Goal: Task Accomplishment & Management: Manage account settings

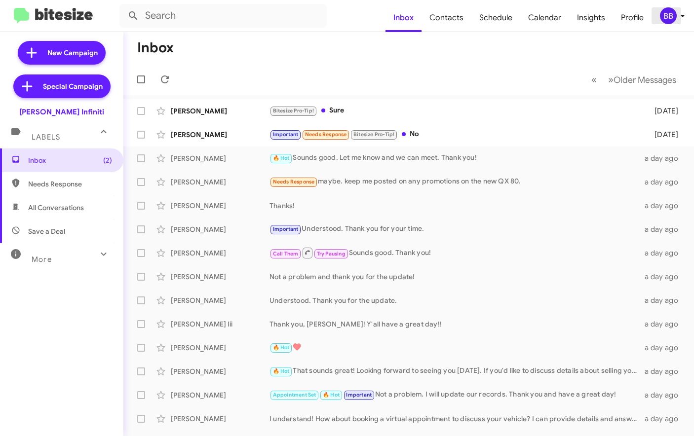
click at [670, 17] on div "BB" at bounding box center [668, 15] width 17 height 17
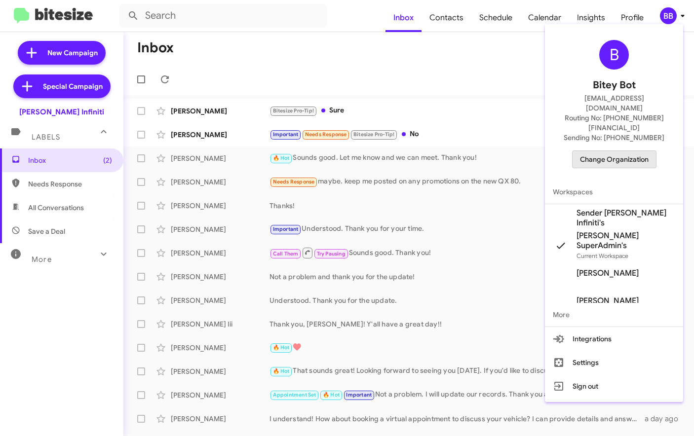
click at [621, 151] on span "Change Organization" at bounding box center [614, 159] width 69 height 17
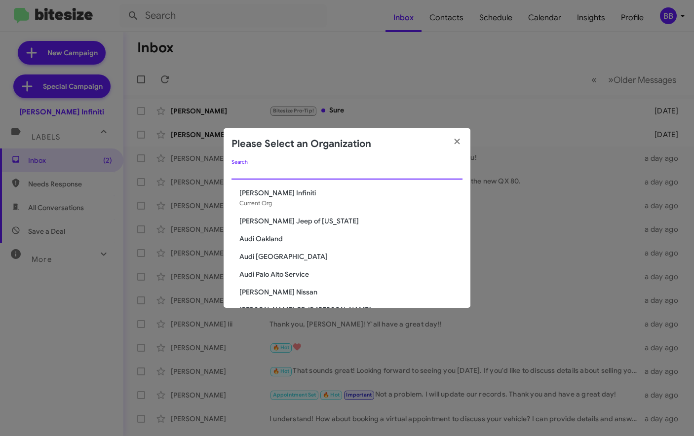
click at [294, 174] on input "Search" at bounding box center [346, 172] width 231 height 8
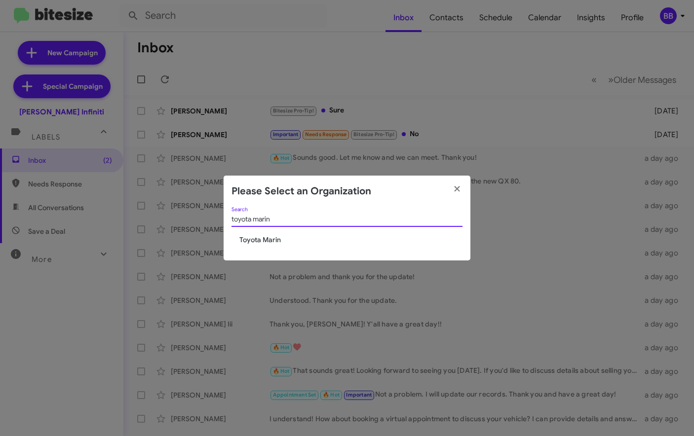
type input "toyota marin"
click at [250, 242] on span "Toyota Marin" at bounding box center [350, 240] width 223 height 10
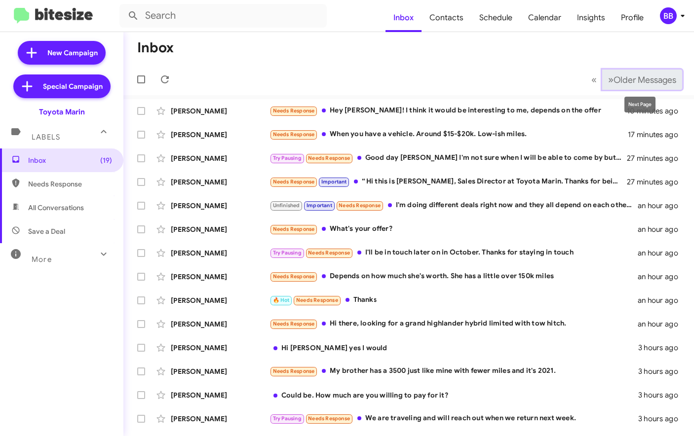
click at [630, 74] on button "» Next Older Messages" at bounding box center [642, 80] width 80 height 20
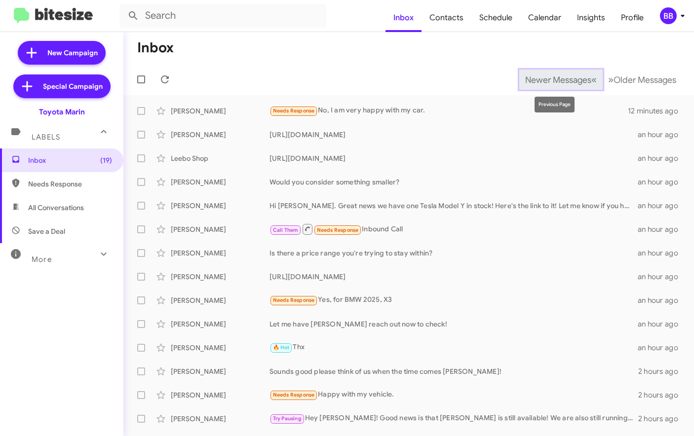
click at [558, 80] on span "Newer Messages" at bounding box center [558, 80] width 66 height 11
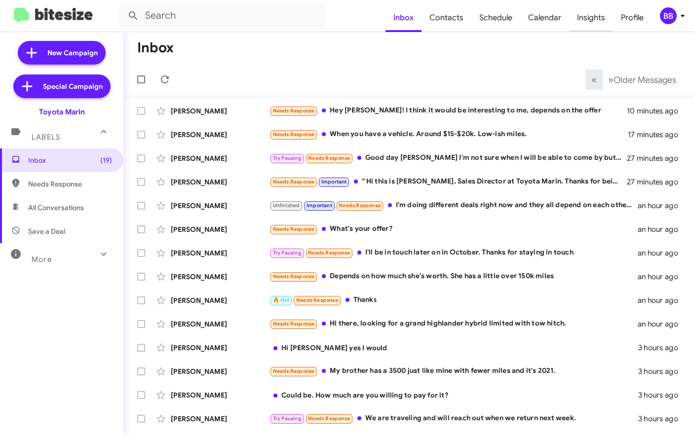
click at [604, 19] on span "Insights" at bounding box center [591, 17] width 44 height 29
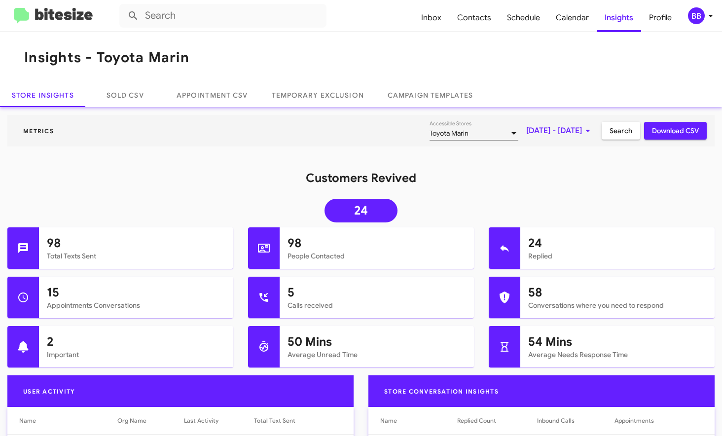
click at [42, 11] on img at bounding box center [53, 16] width 79 height 16
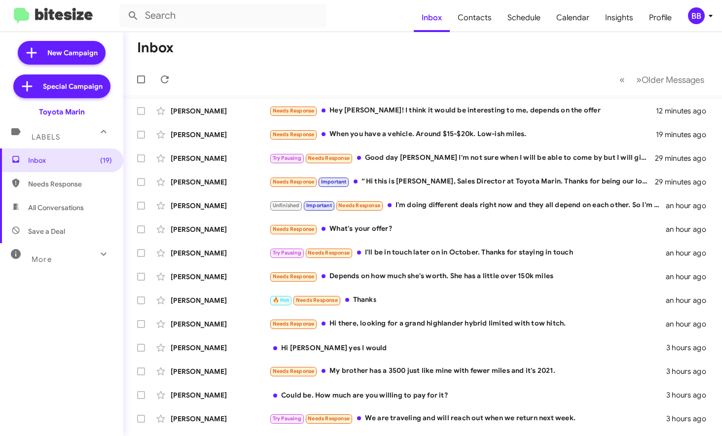
click at [693, 16] on div "BB" at bounding box center [696, 15] width 17 height 17
